Goal: Transaction & Acquisition: Purchase product/service

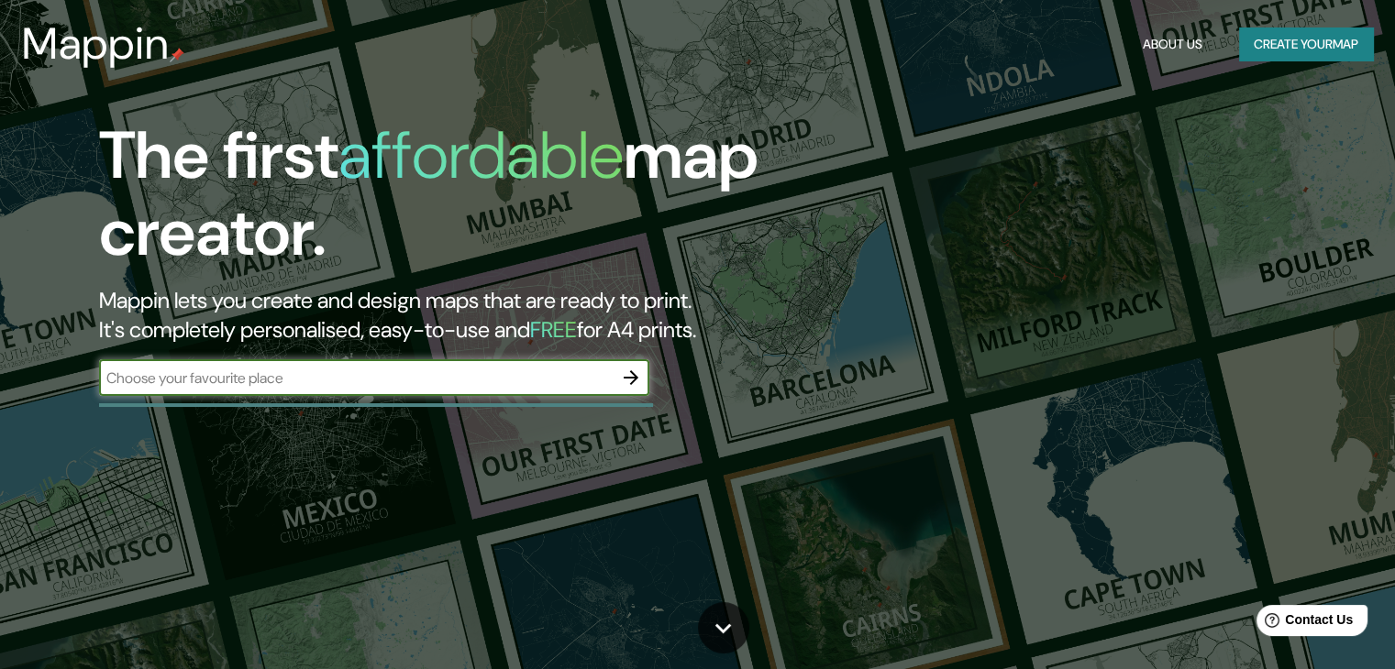
click at [270, 380] on input "text" at bounding box center [356, 378] width 514 height 21
type input "VALLADOLID YUCATAN"
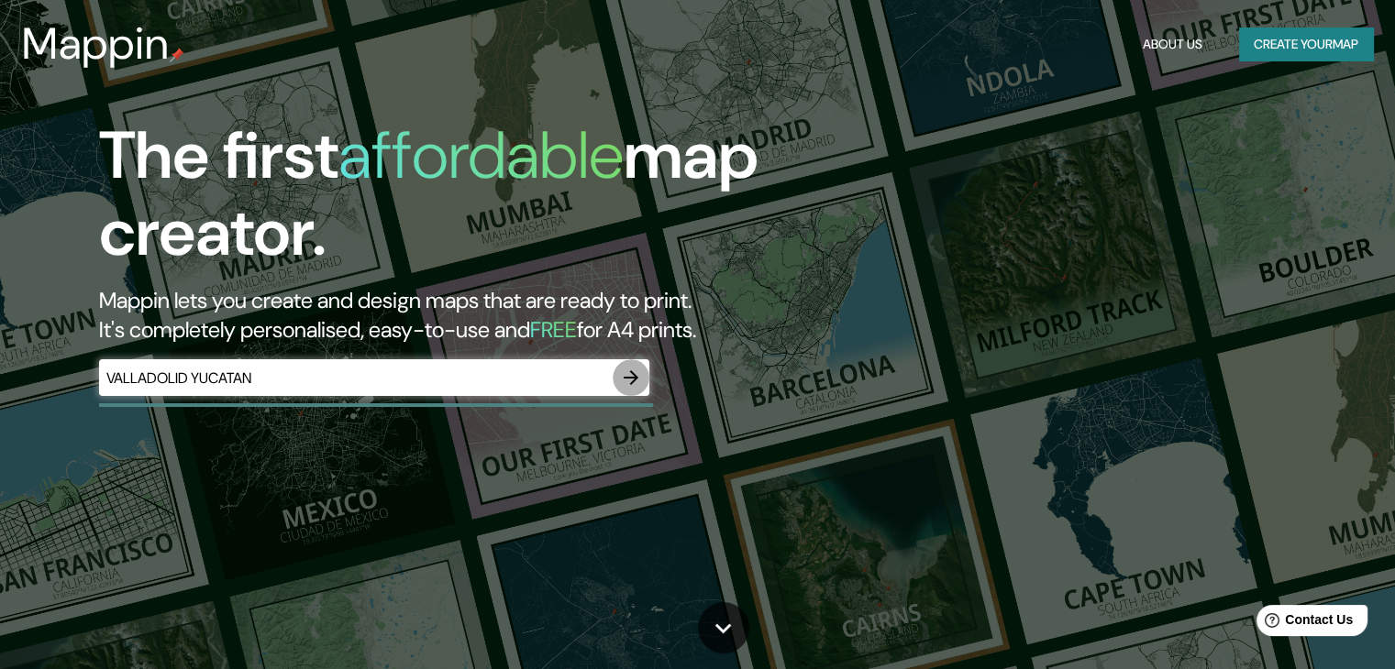
click at [628, 371] on icon "button" at bounding box center [631, 378] width 22 height 22
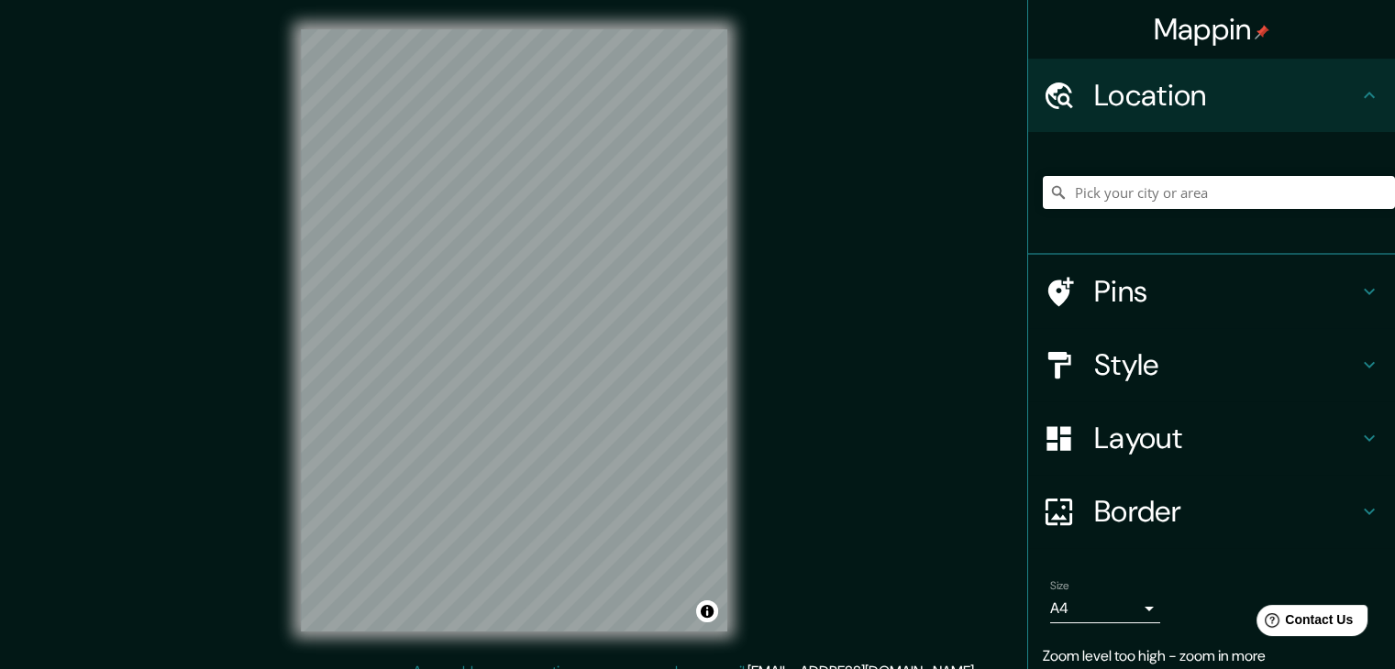
click at [823, 45] on div "Mappin Location Pins Style Layout Border Choose a border. Hint : you can make l…" at bounding box center [697, 345] width 1395 height 691
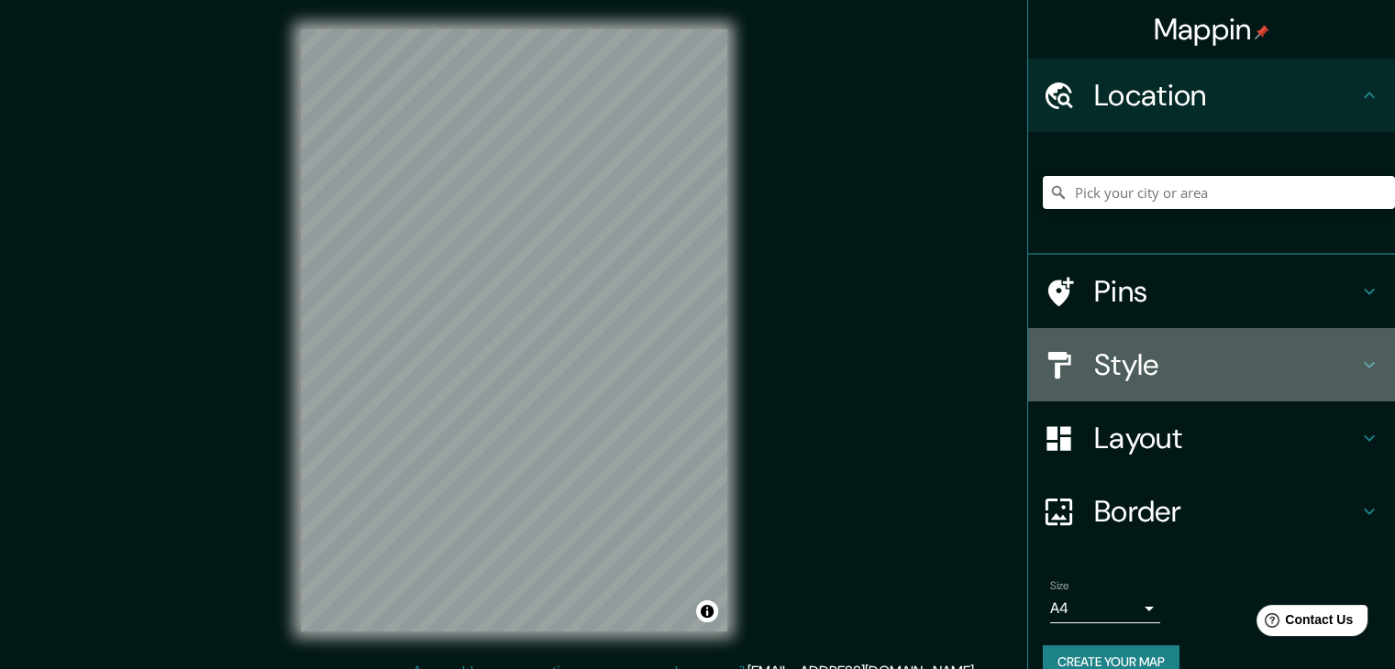
click at [1149, 371] on h4 "Style" at bounding box center [1226, 365] width 264 height 37
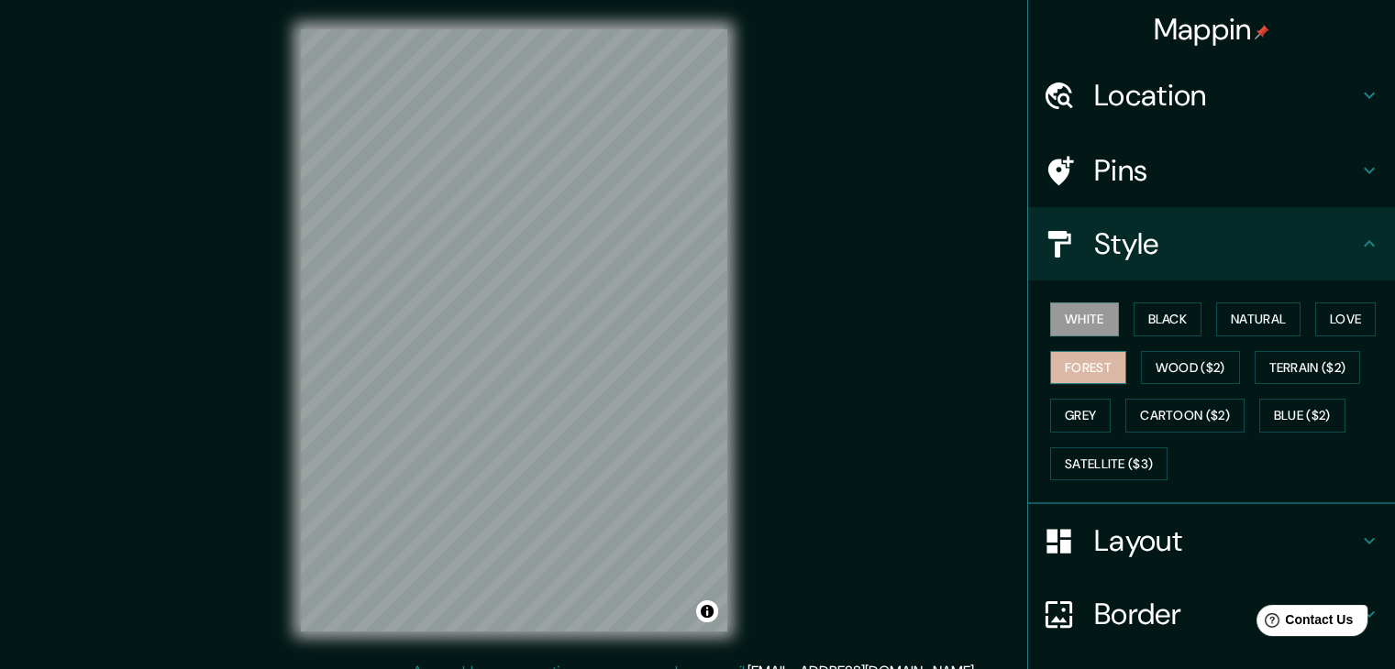
click at [1079, 360] on button "Forest" at bounding box center [1088, 368] width 76 height 34
click at [1330, 326] on button "Love" at bounding box center [1345, 320] width 61 height 34
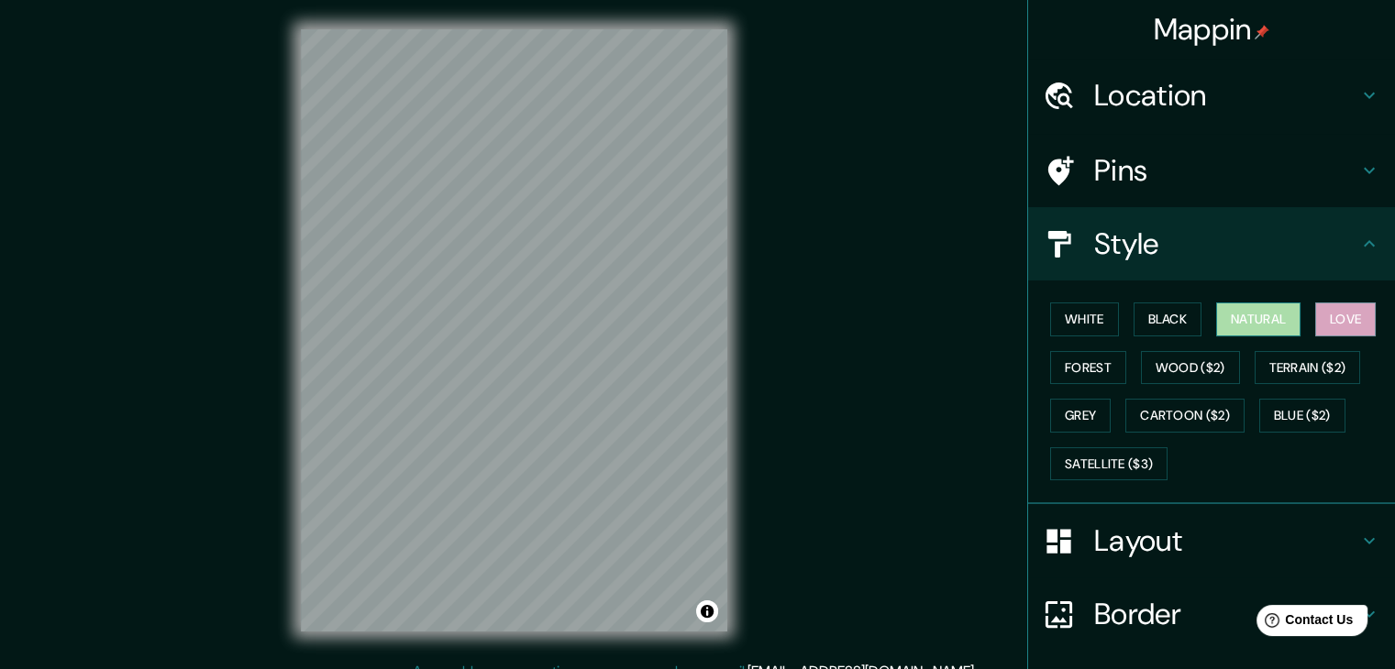
click at [1284, 320] on button "Natural" at bounding box center [1258, 320] width 84 height 34
click at [1165, 308] on button "Black" at bounding box center [1168, 320] width 69 height 34
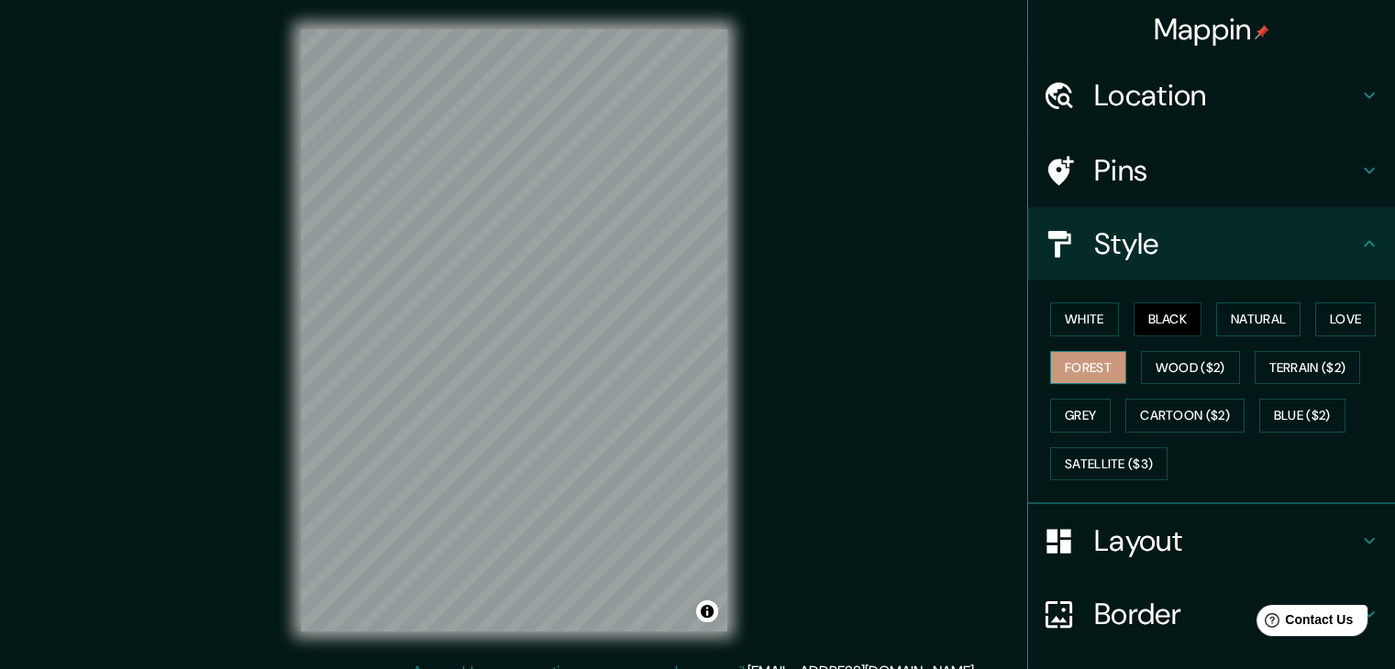
click at [1082, 358] on button "Forest" at bounding box center [1088, 368] width 76 height 34
click at [1071, 318] on button "White" at bounding box center [1084, 320] width 69 height 34
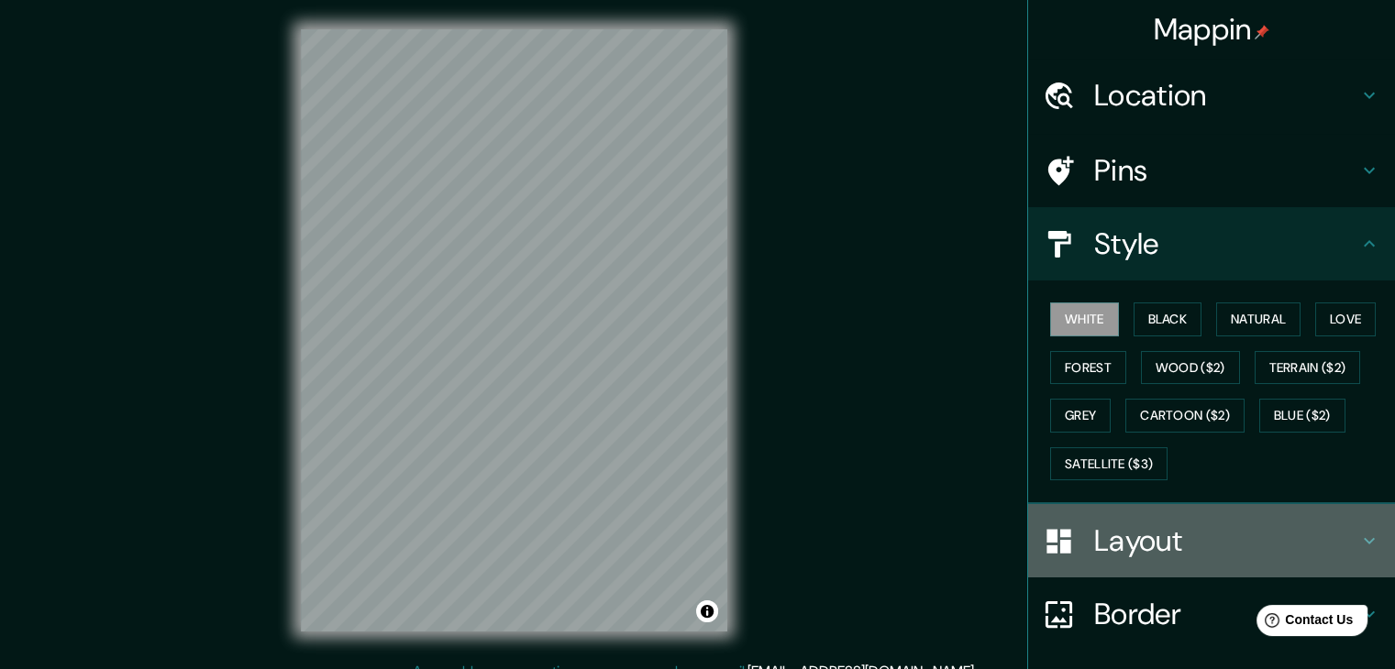
click at [1164, 542] on h4 "Layout" at bounding box center [1226, 541] width 264 height 37
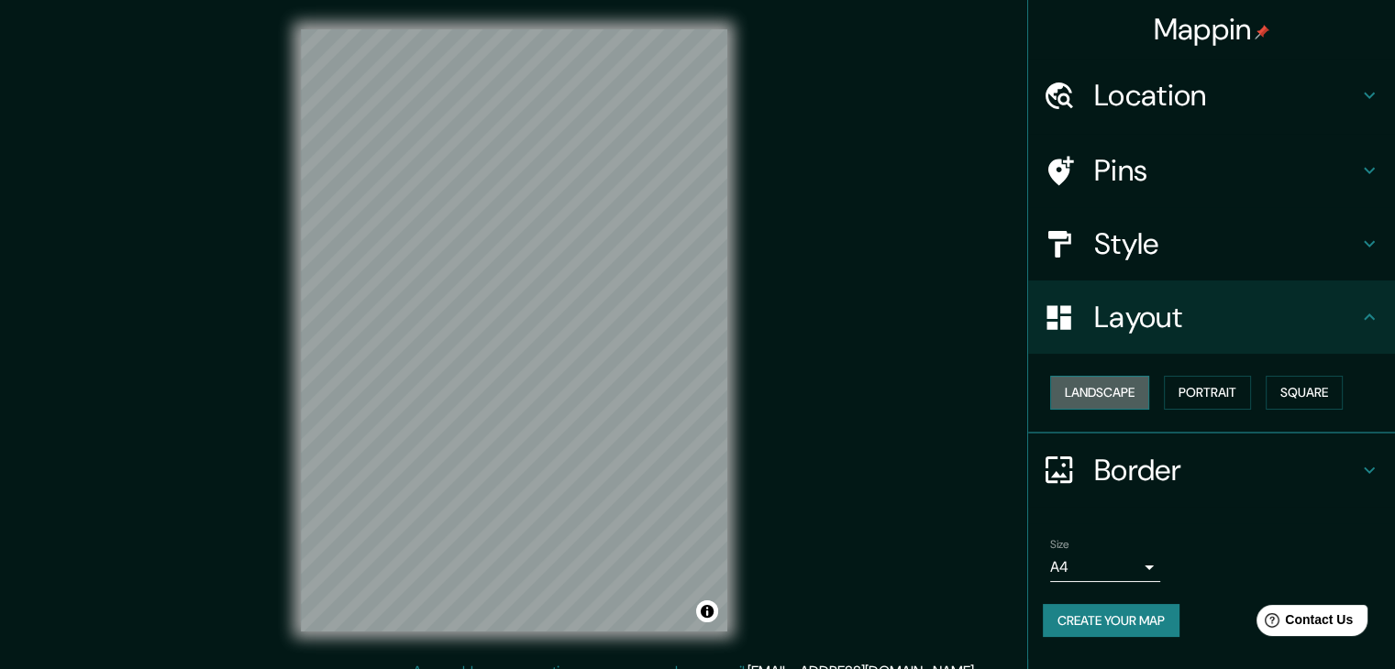
click at [1123, 398] on button "Landscape" at bounding box center [1099, 393] width 99 height 34
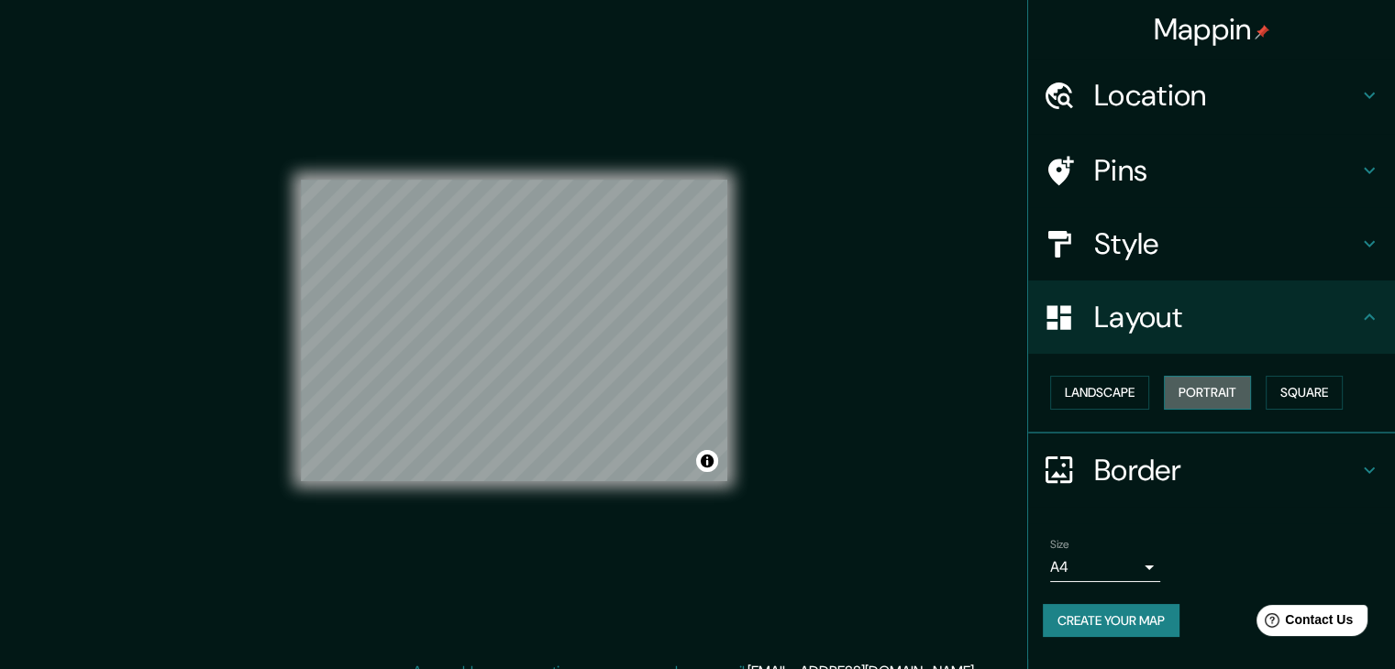
click at [1189, 393] on button "Portrait" at bounding box center [1207, 393] width 87 height 34
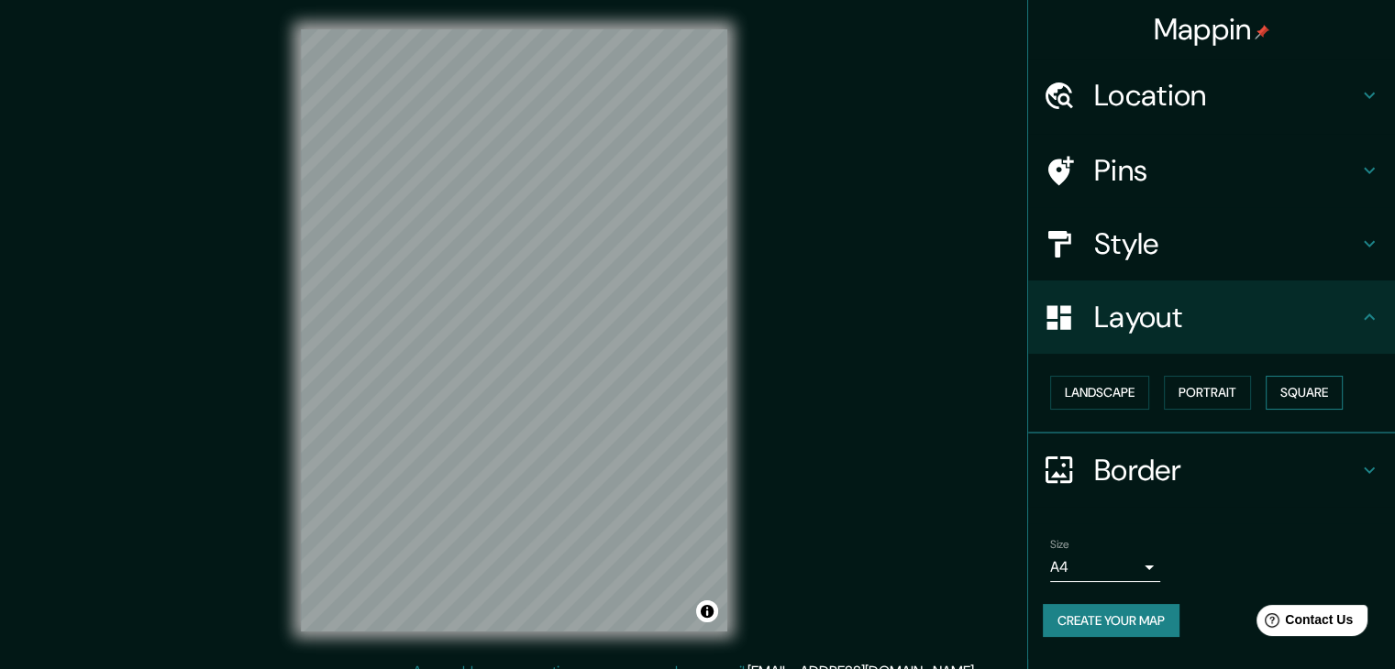
click at [1294, 401] on button "Square" at bounding box center [1304, 393] width 77 height 34
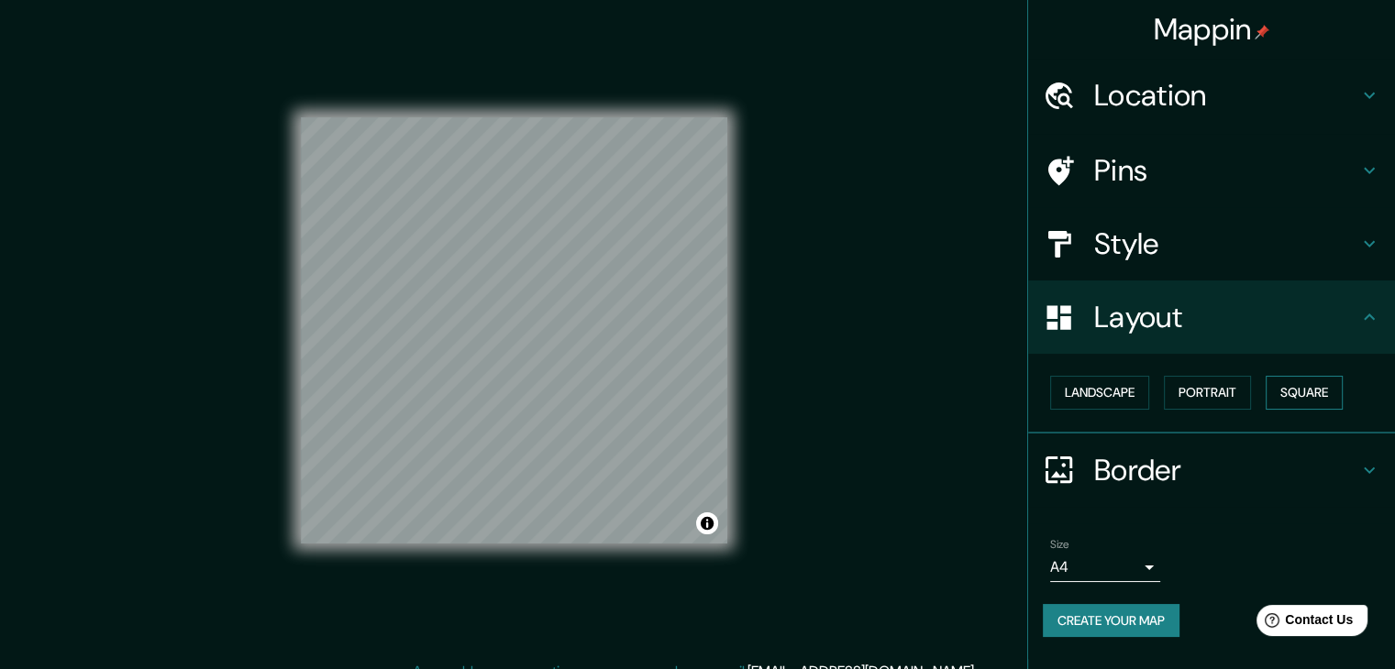
click at [1294, 401] on button "Square" at bounding box center [1304, 393] width 77 height 34
click at [1130, 384] on button "Landscape" at bounding box center [1099, 393] width 99 height 34
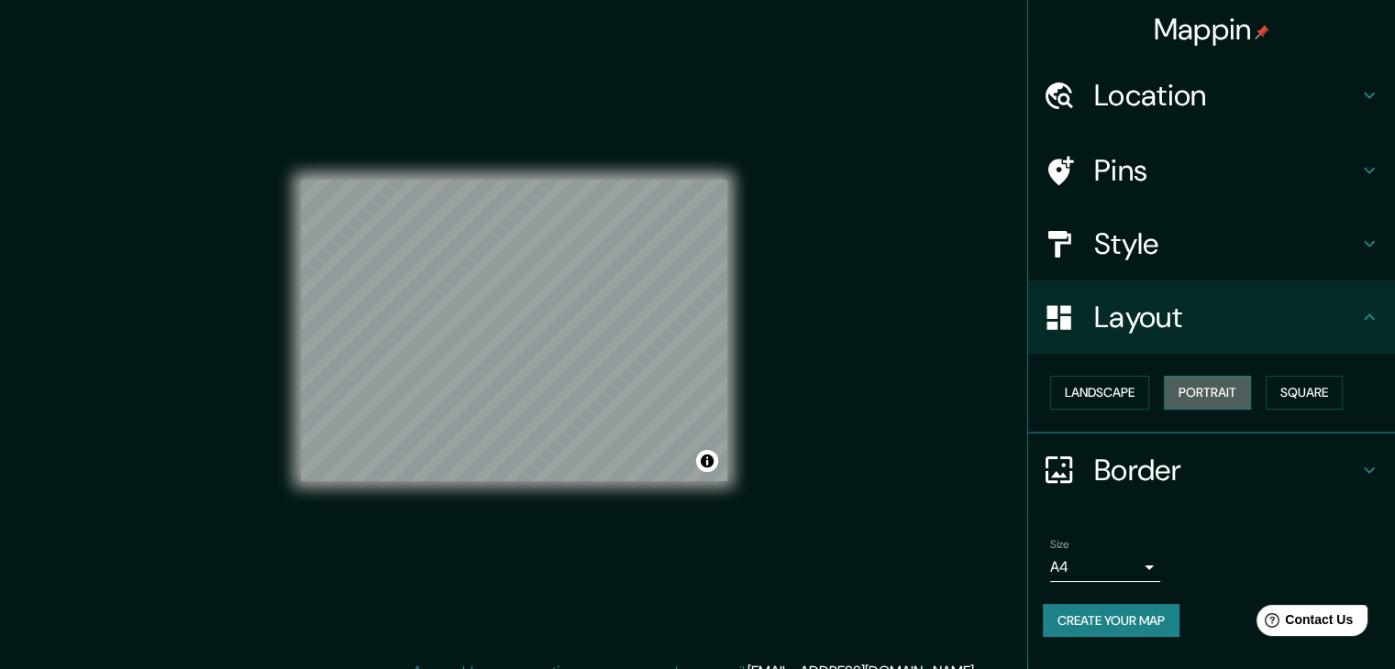
click at [1174, 390] on button "Portrait" at bounding box center [1207, 393] width 87 height 34
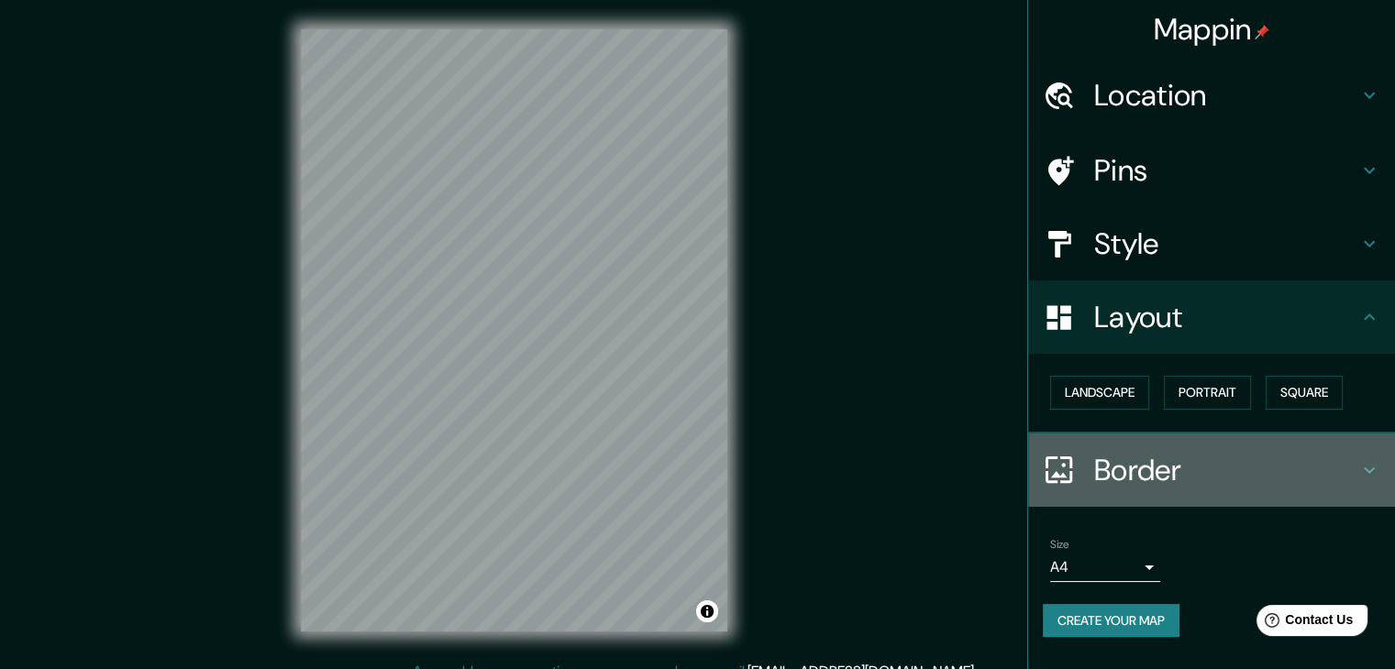
click at [1175, 459] on h4 "Border" at bounding box center [1226, 470] width 264 height 37
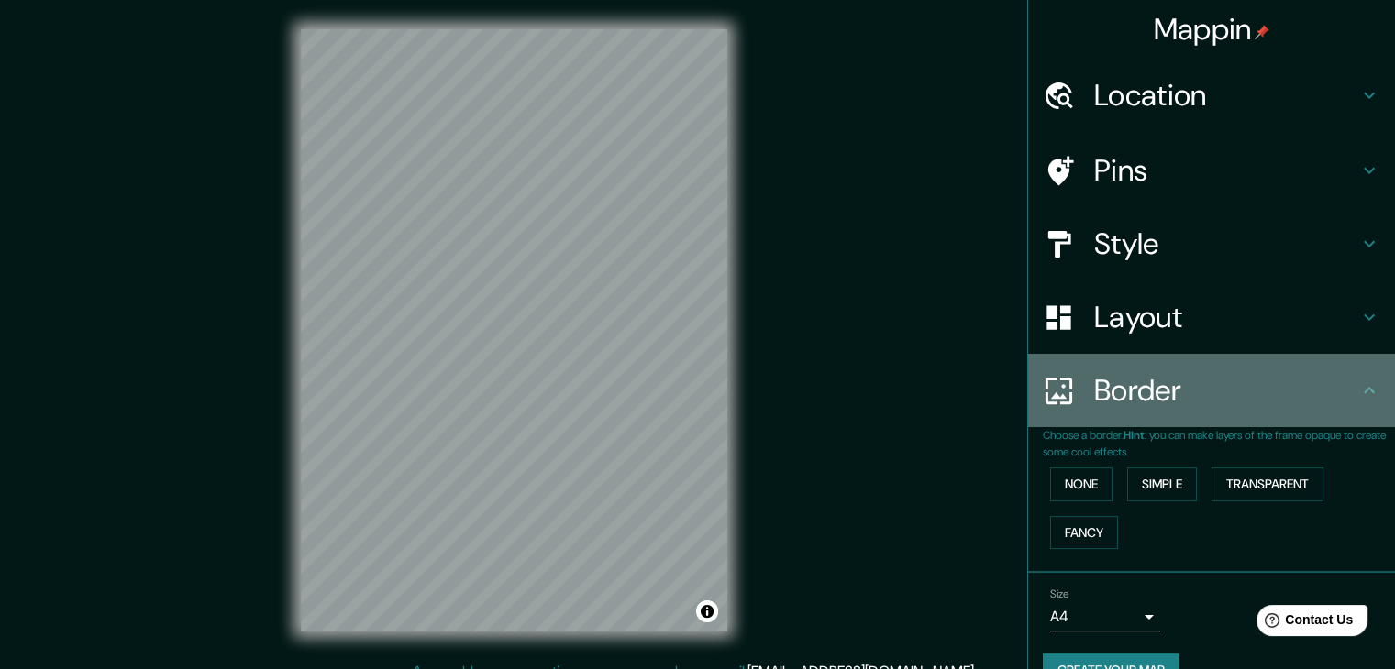
click at [1187, 368] on div "Border" at bounding box center [1211, 390] width 367 height 73
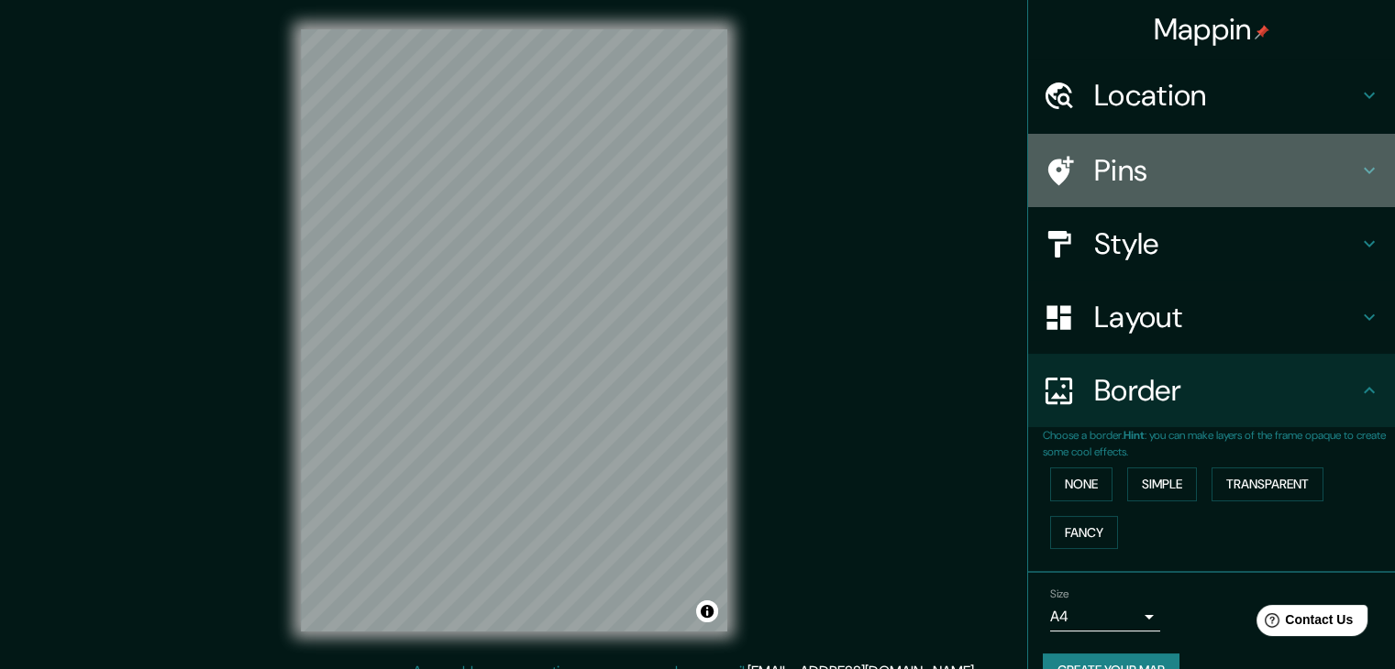
click at [1196, 156] on h4 "Pins" at bounding box center [1226, 170] width 264 height 37
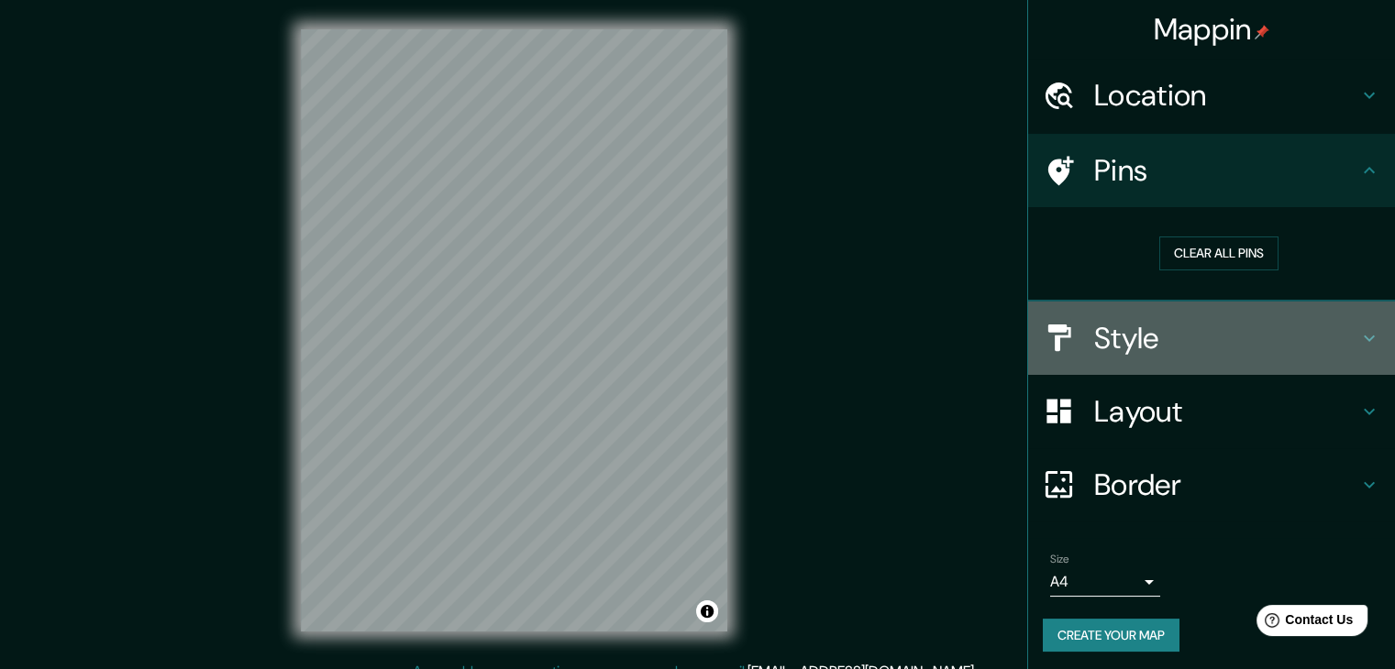
click at [1167, 324] on h4 "Style" at bounding box center [1226, 338] width 264 height 37
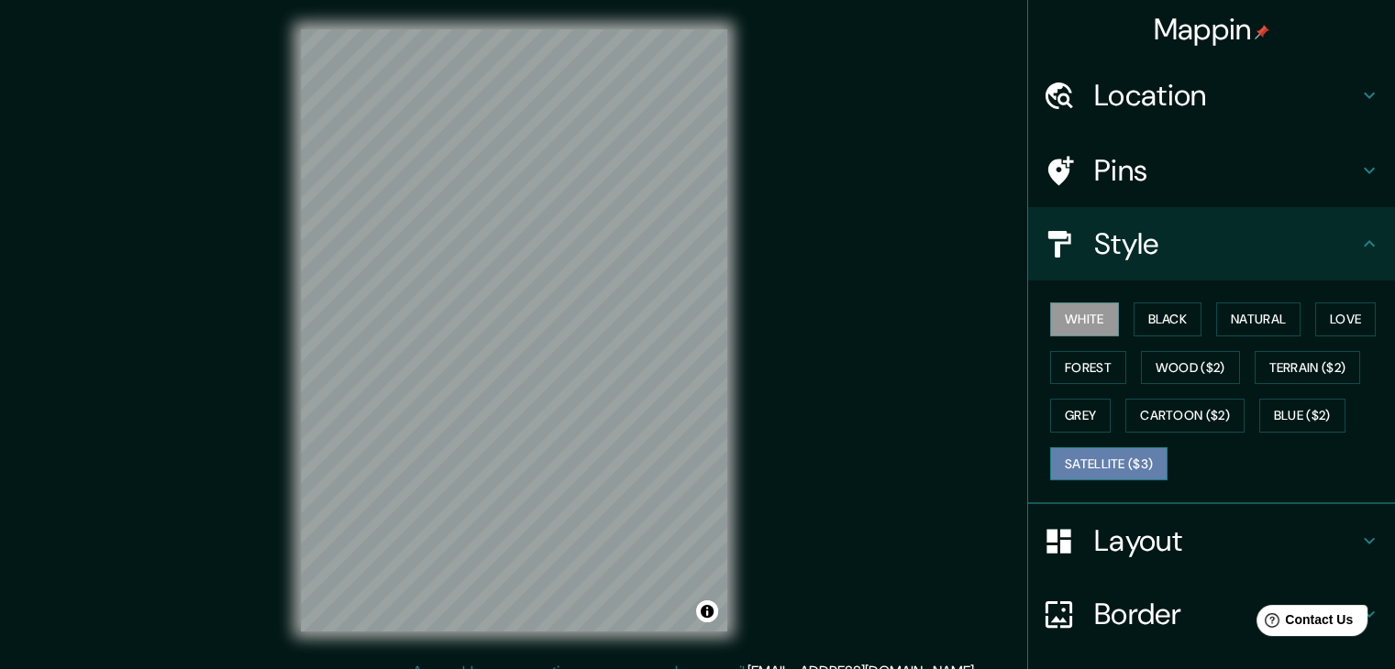
click at [1114, 453] on button "Satellite ($3)" at bounding box center [1108, 465] width 117 height 34
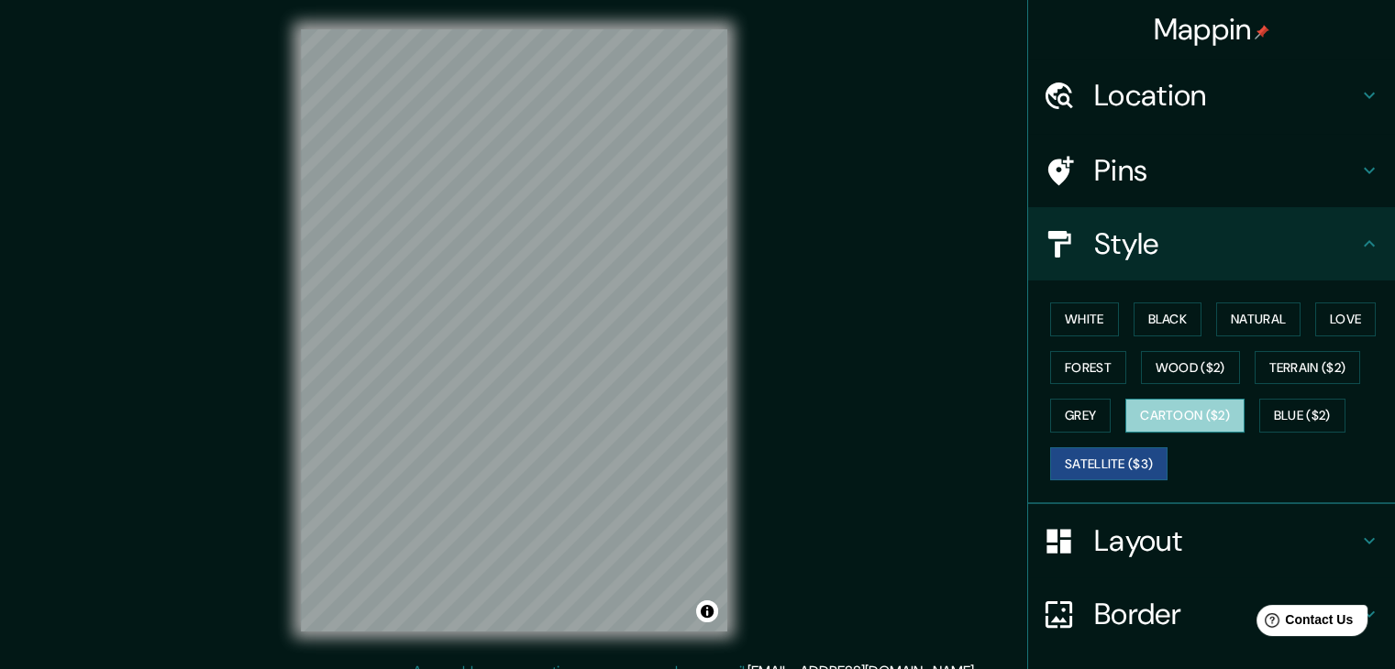
click at [1178, 421] on button "Cartoon ($2)" at bounding box center [1184, 416] width 119 height 34
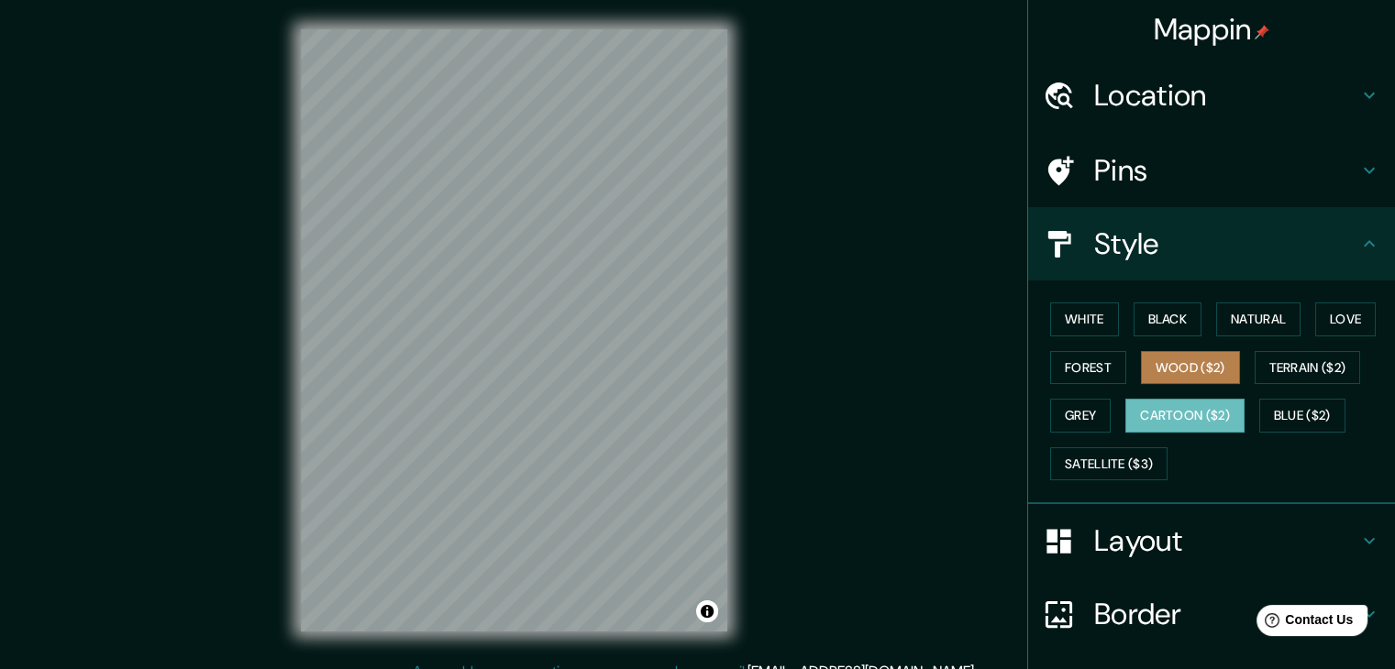
click at [1192, 358] on button "Wood ($2)" at bounding box center [1190, 368] width 99 height 34
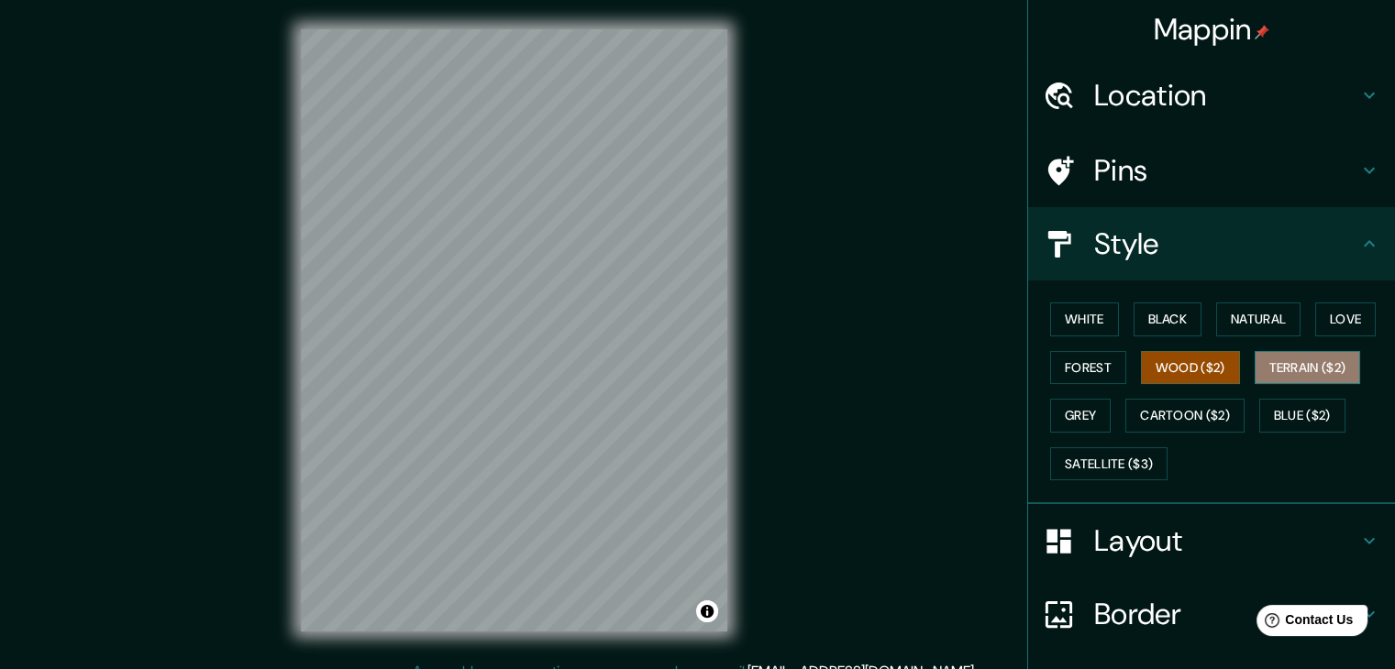
click at [1299, 359] on button "Terrain ($2)" at bounding box center [1308, 368] width 106 height 34
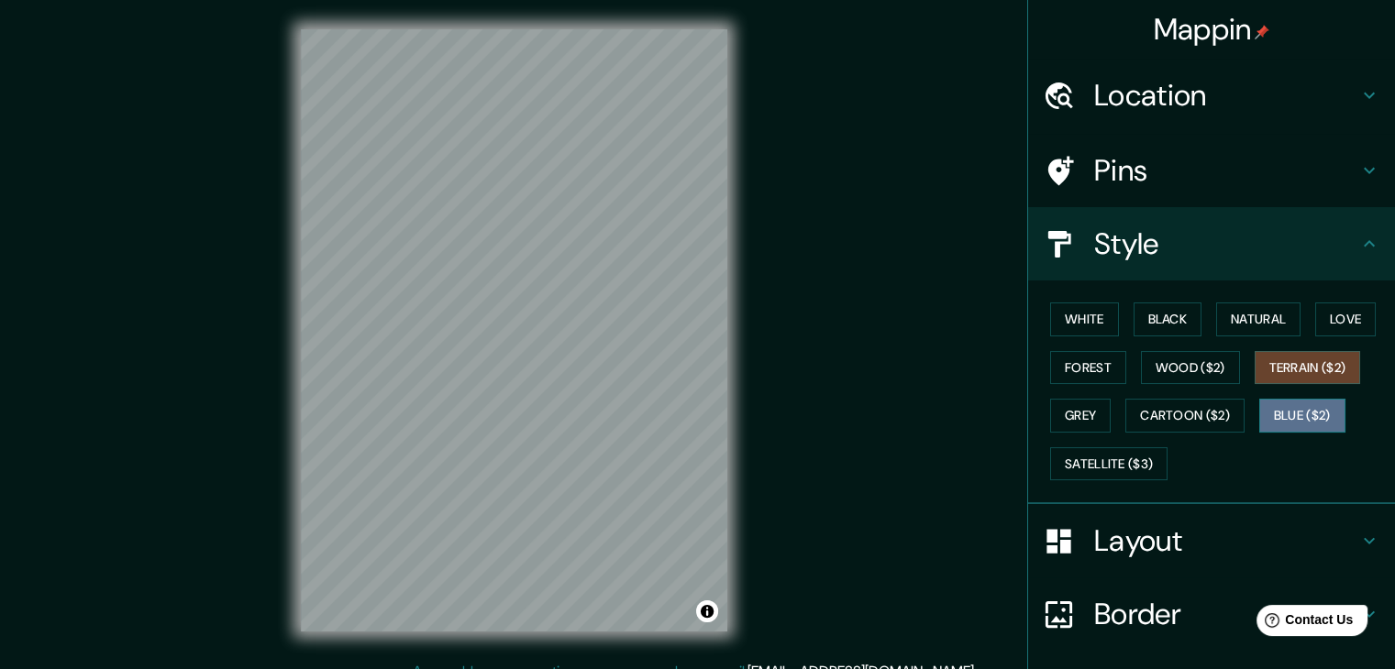
click at [1300, 406] on button "Blue ($2)" at bounding box center [1302, 416] width 86 height 34
click at [1072, 410] on button "Grey" at bounding box center [1080, 416] width 61 height 34
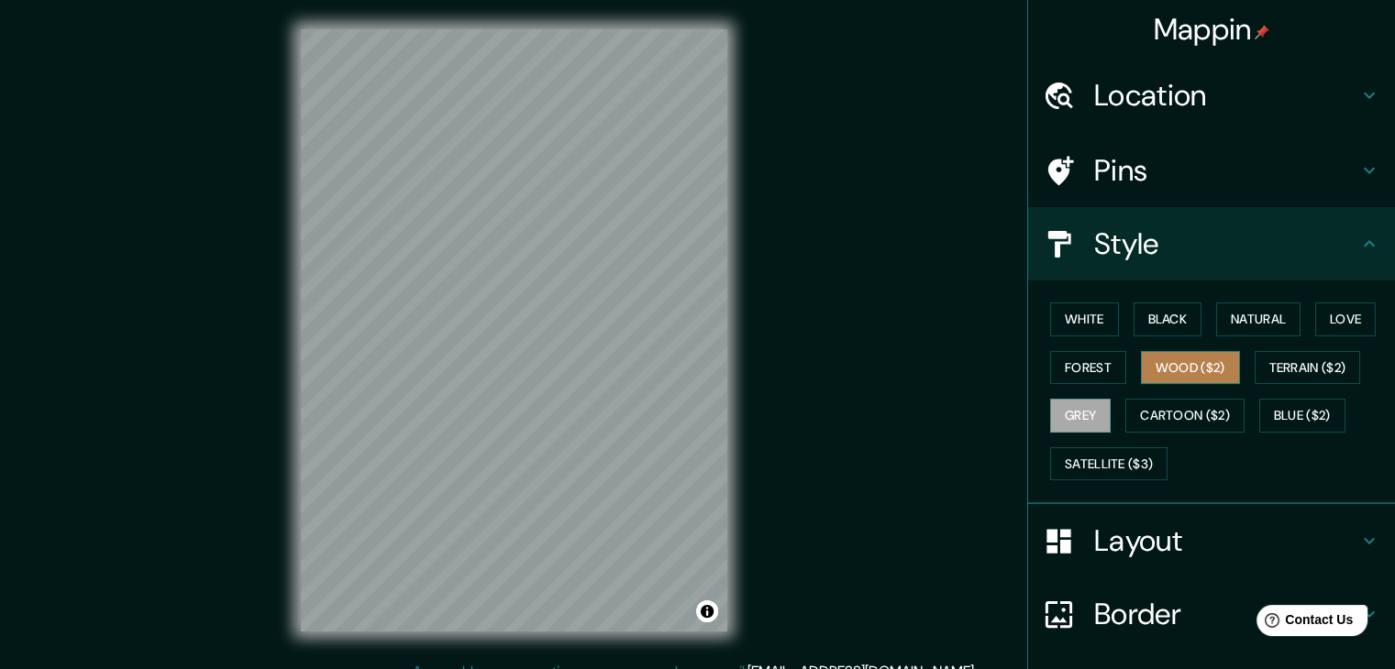
click at [1166, 371] on button "Wood ($2)" at bounding box center [1190, 368] width 99 height 34
